Goal: Find specific page/section: Find specific page/section

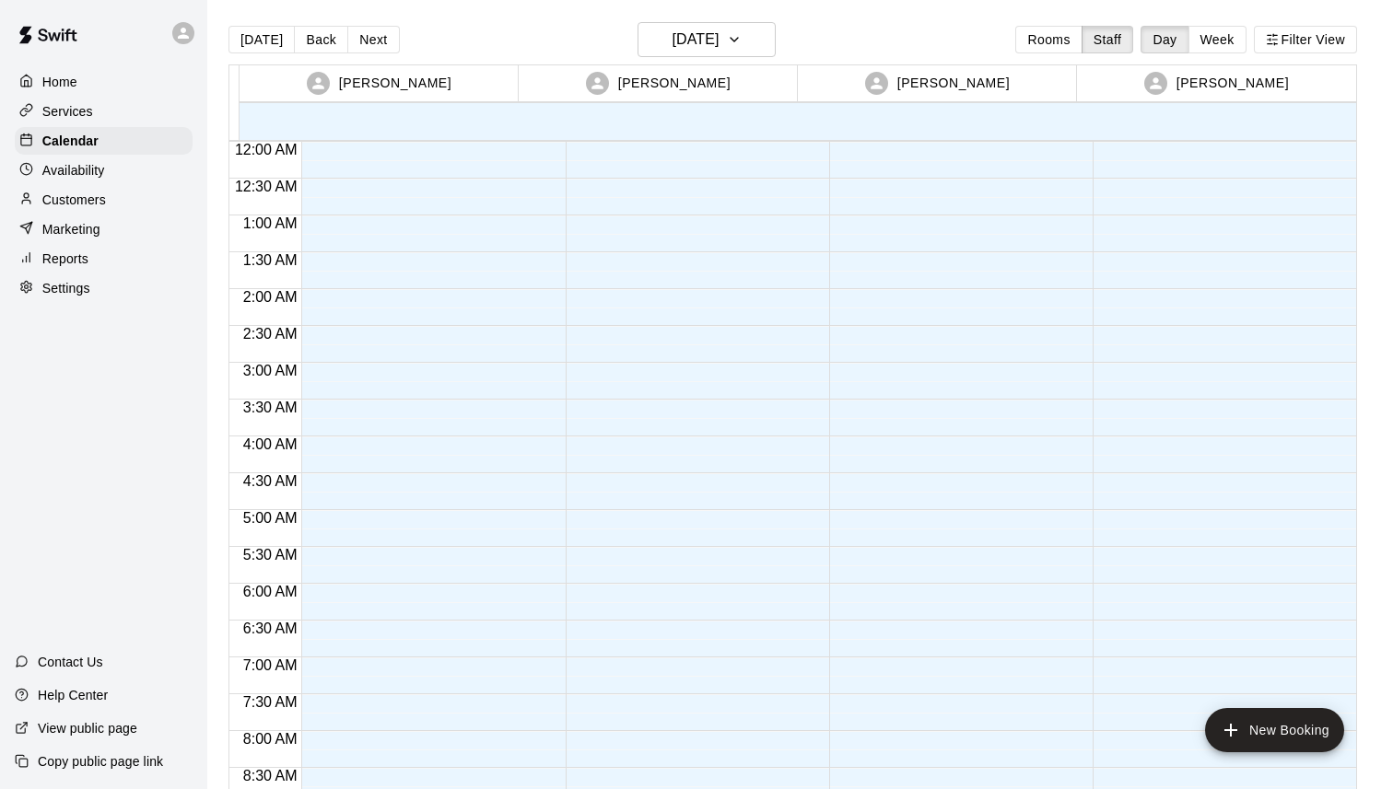
scroll to position [1056, 0]
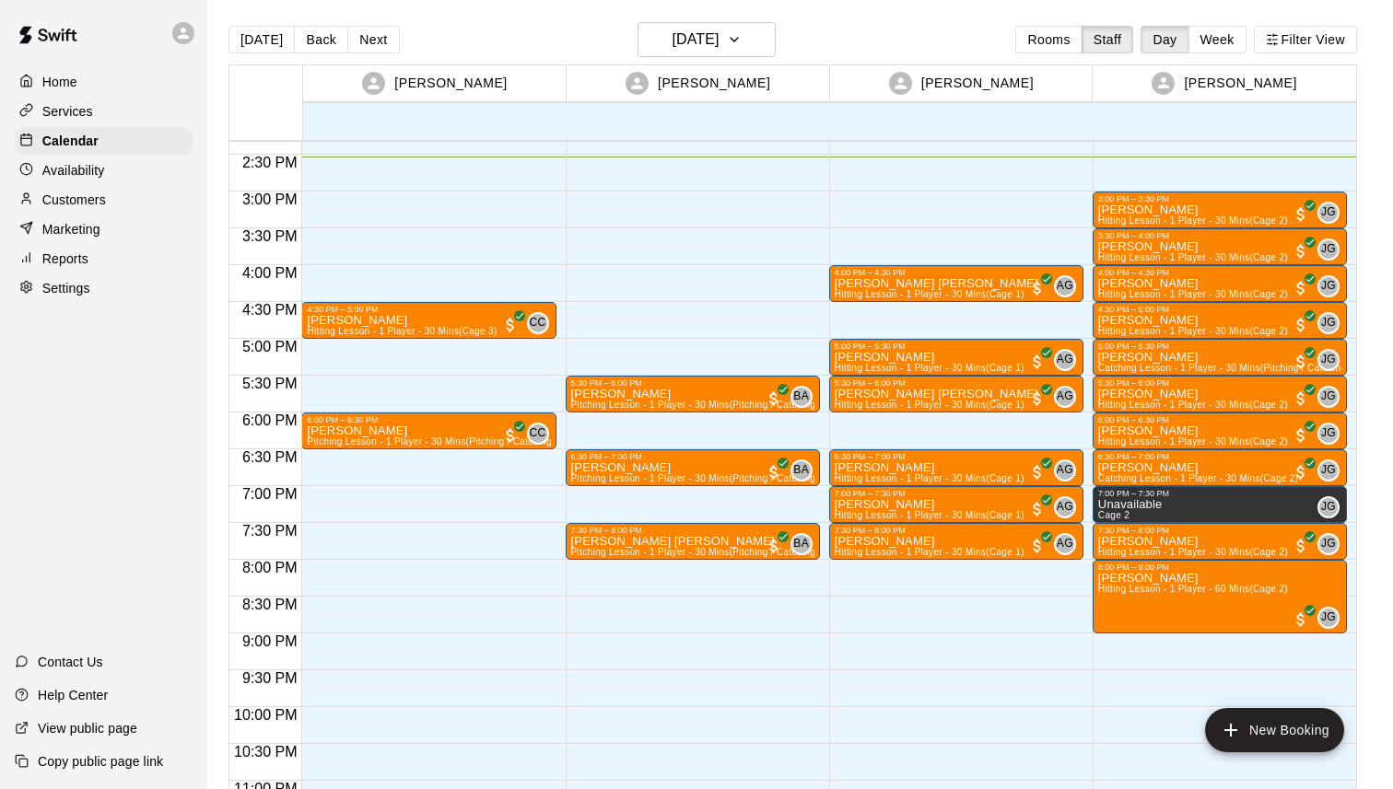
click at [109, 112] on div "Services" at bounding box center [104, 112] width 178 height 28
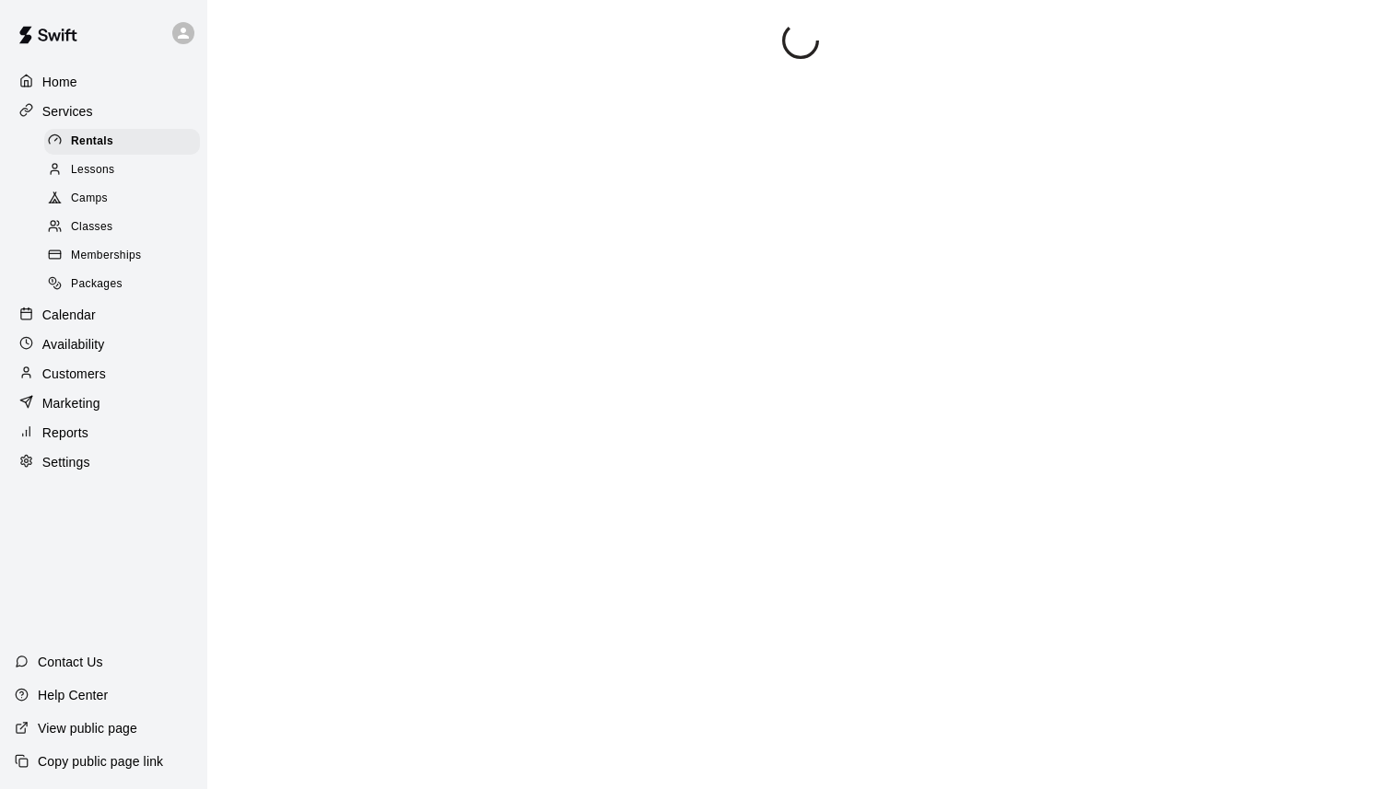
click at [129, 251] on span "Memberships" at bounding box center [106, 256] width 70 height 18
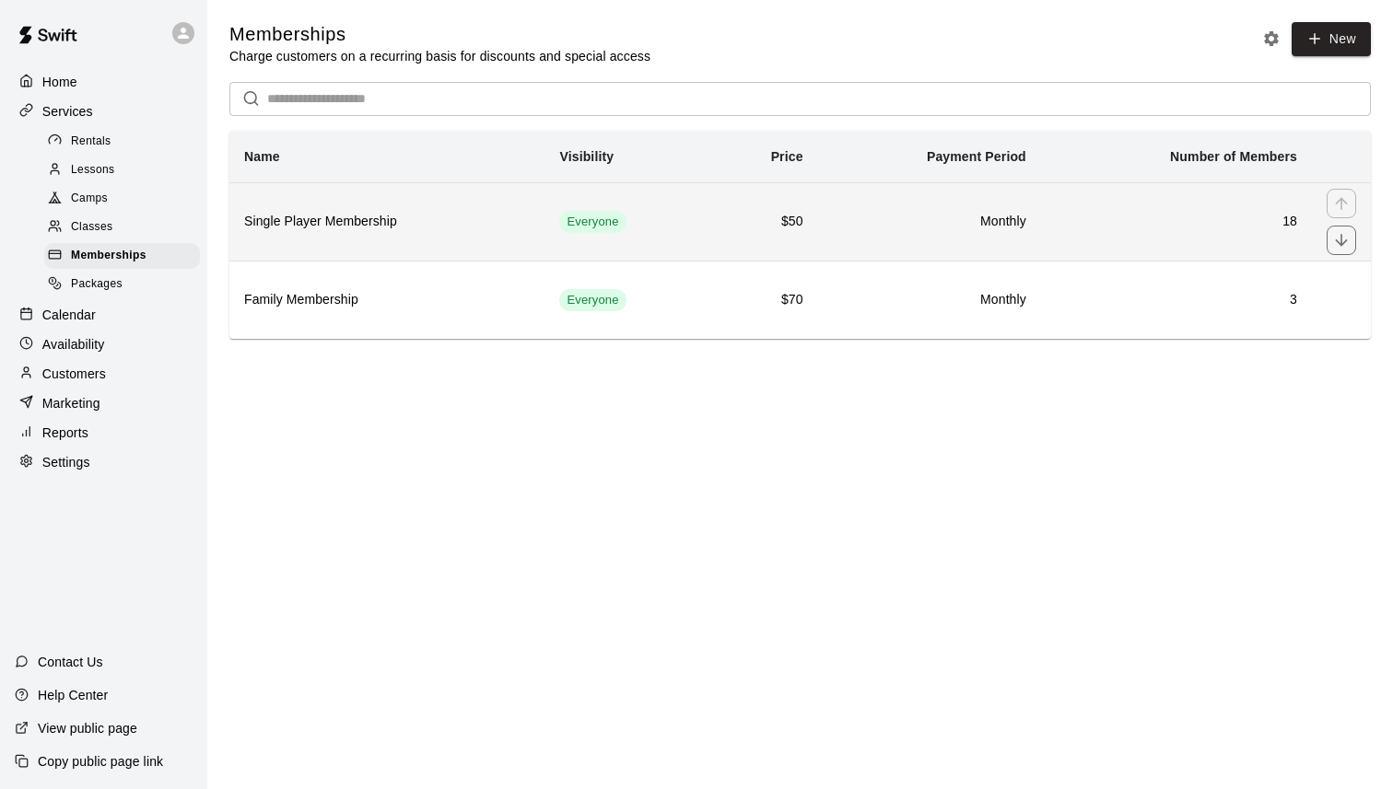
click at [467, 233] on th "Single Player Membership" at bounding box center [386, 221] width 315 height 78
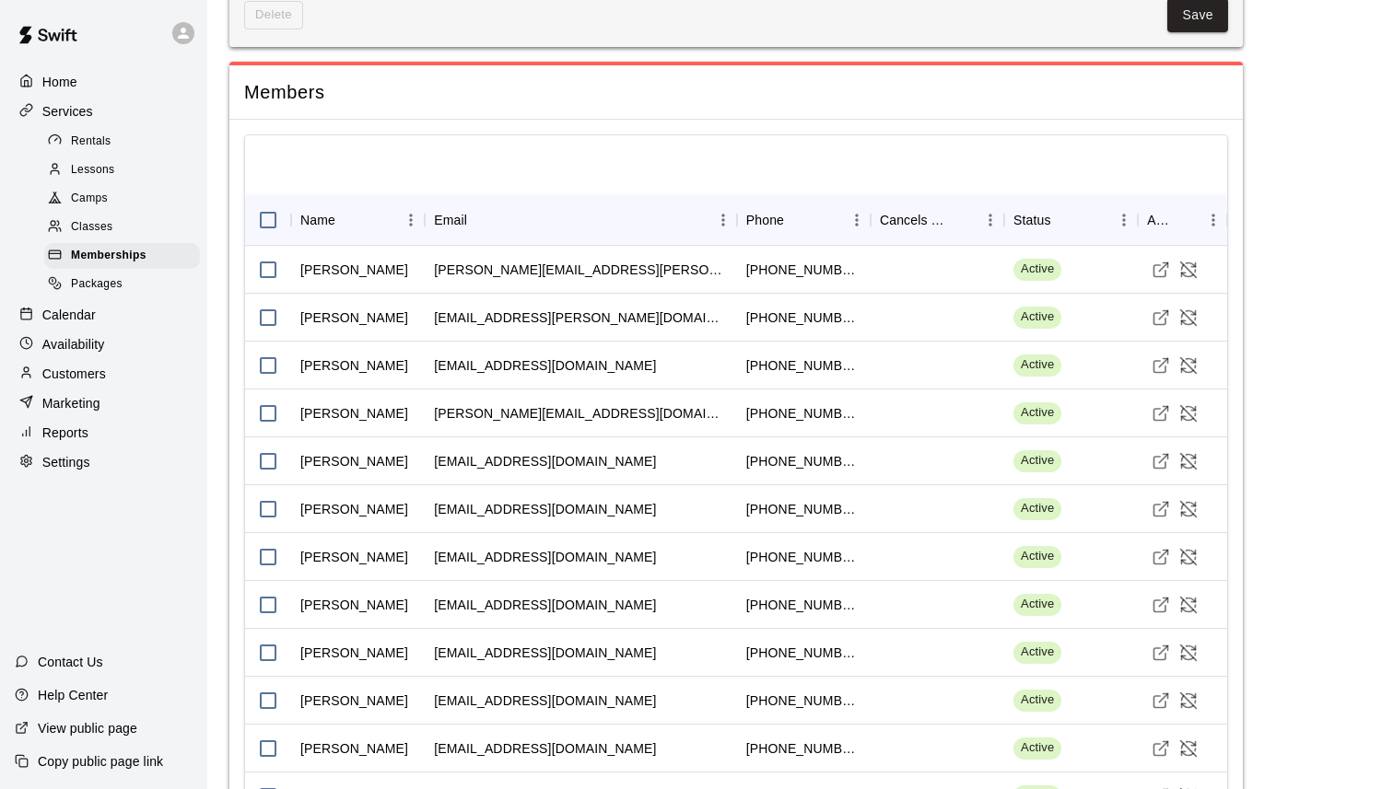
scroll to position [1589, 0]
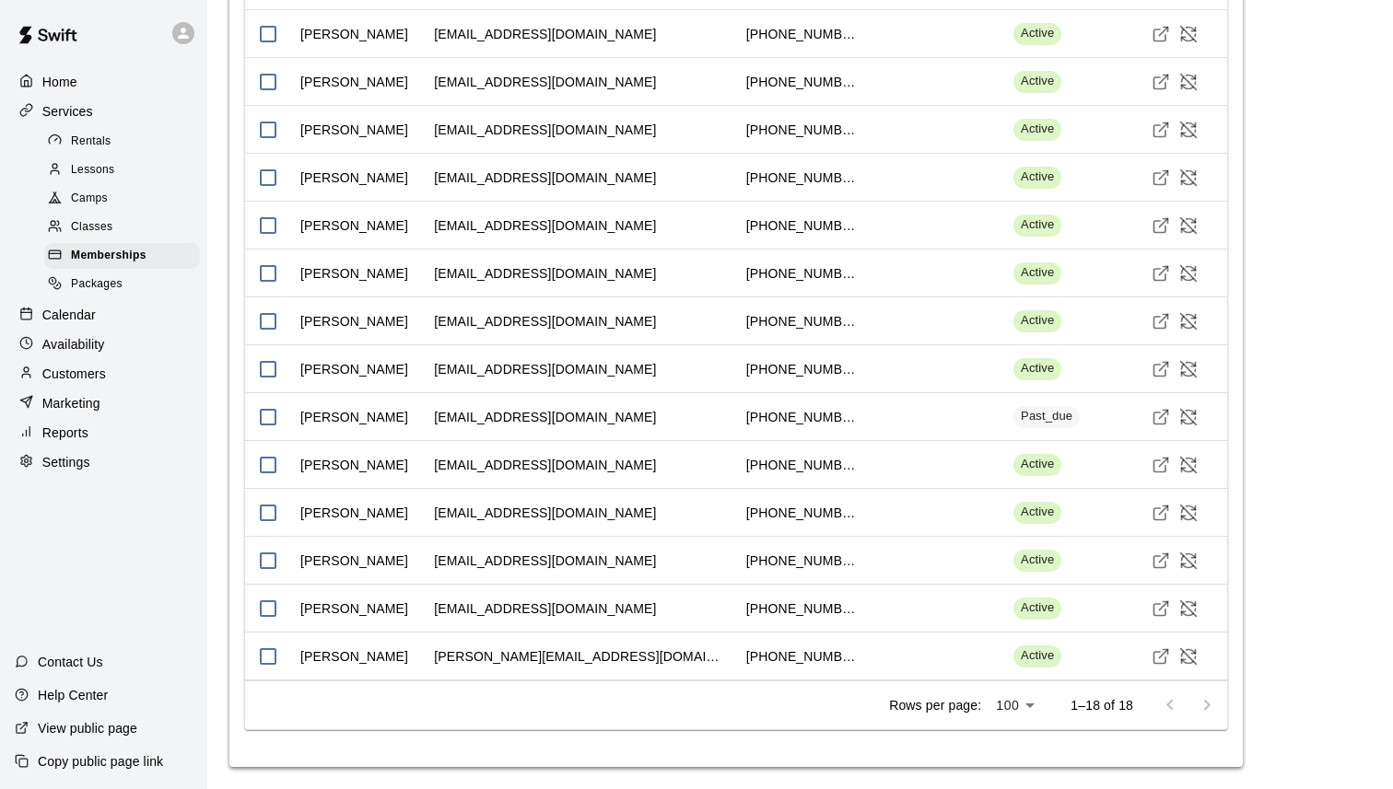
click at [88, 310] on p "Calendar" at bounding box center [68, 315] width 53 height 18
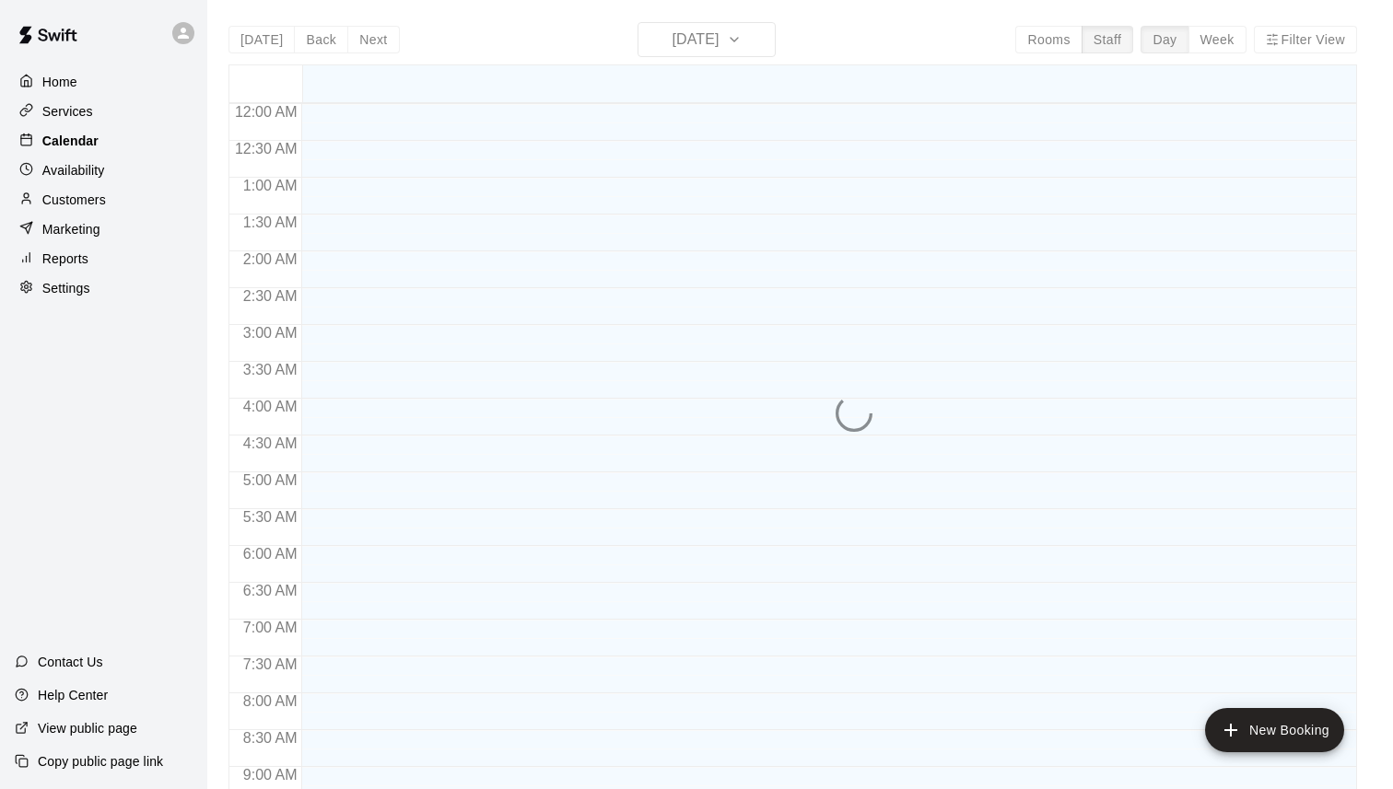
scroll to position [1063, 0]
